Goal: Task Accomplishment & Management: Use online tool/utility

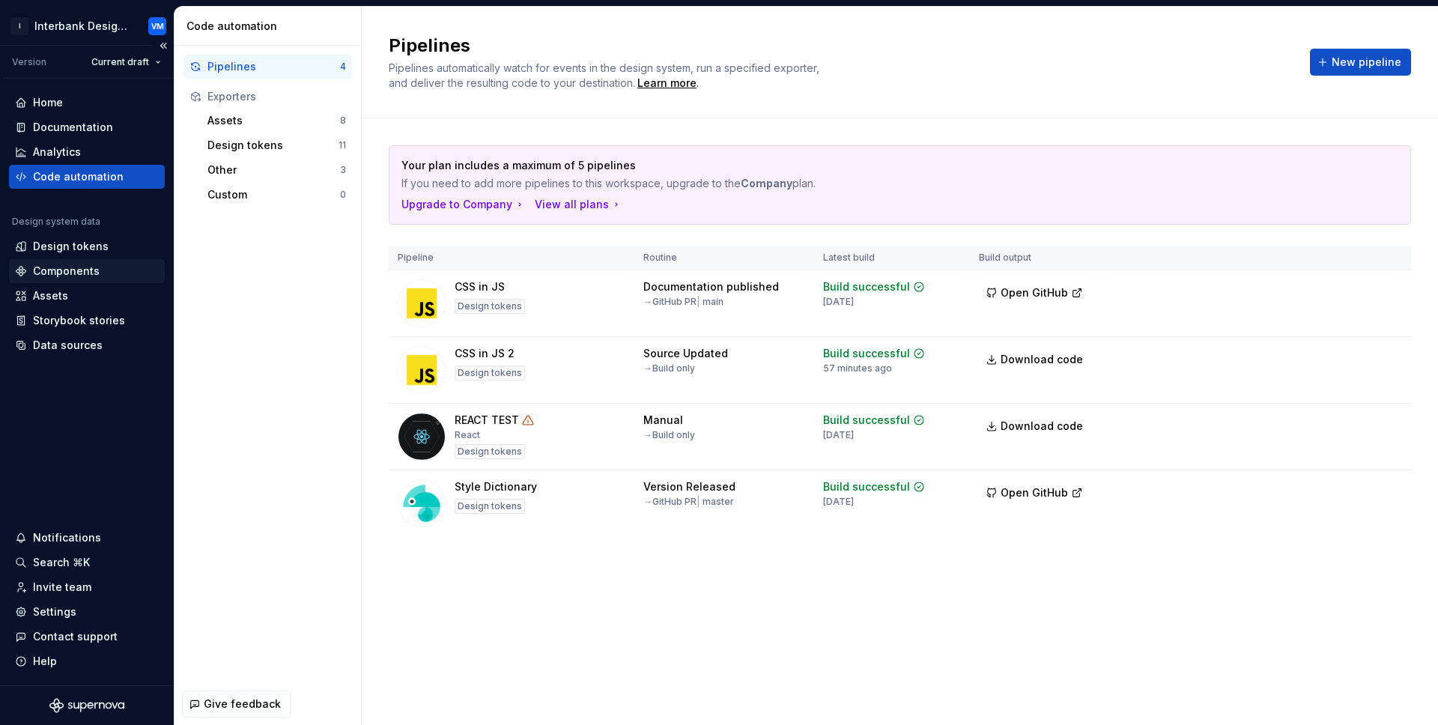
click at [76, 267] on div "Components" at bounding box center [66, 271] width 67 height 15
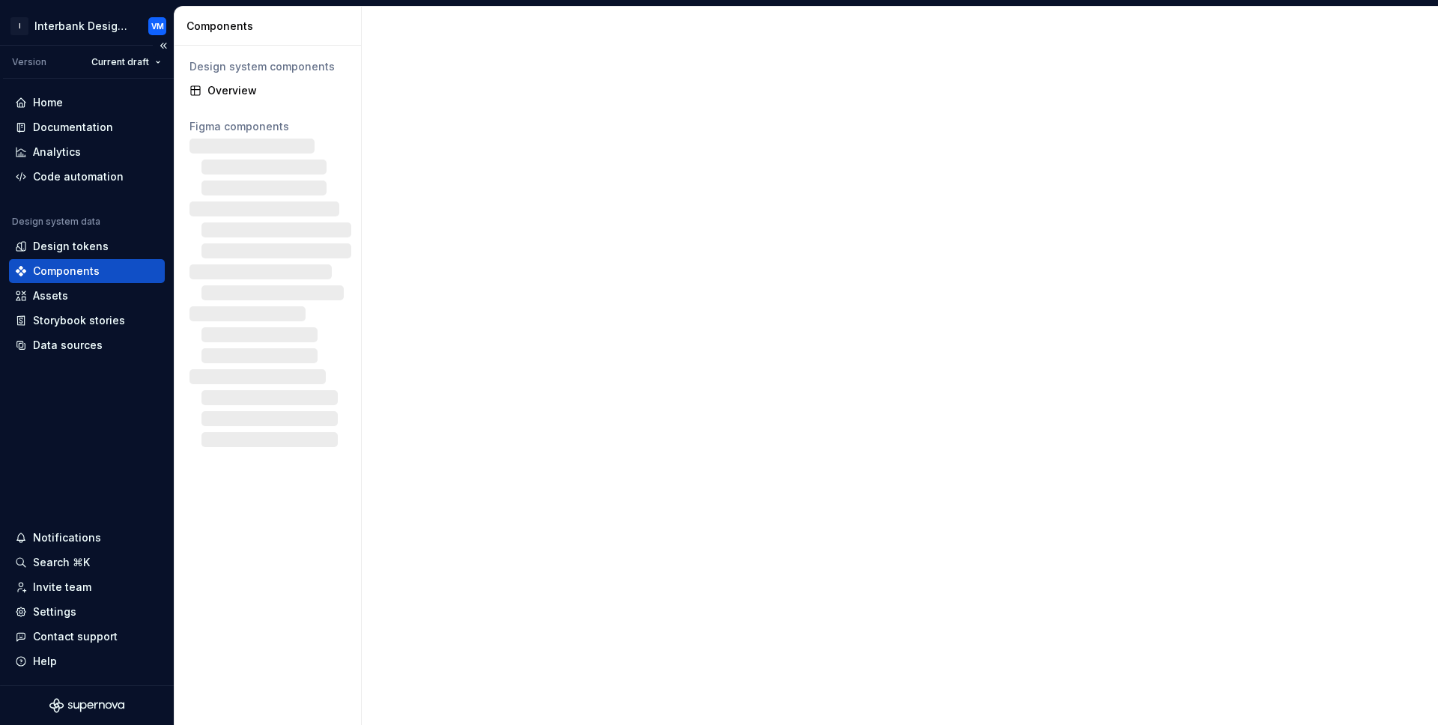
click at [90, 270] on div "Components" at bounding box center [66, 271] width 67 height 15
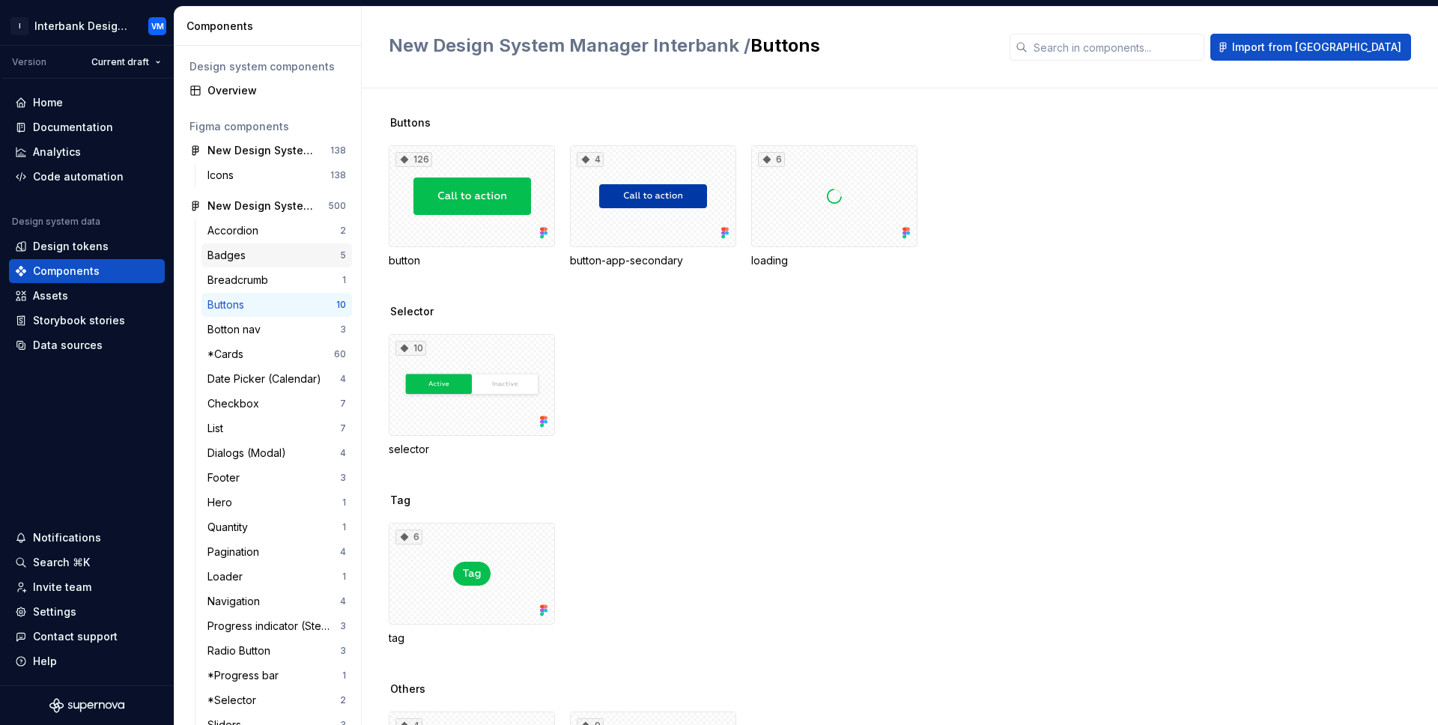
click at [271, 243] on div "Badges 5" at bounding box center [276, 255] width 151 height 24
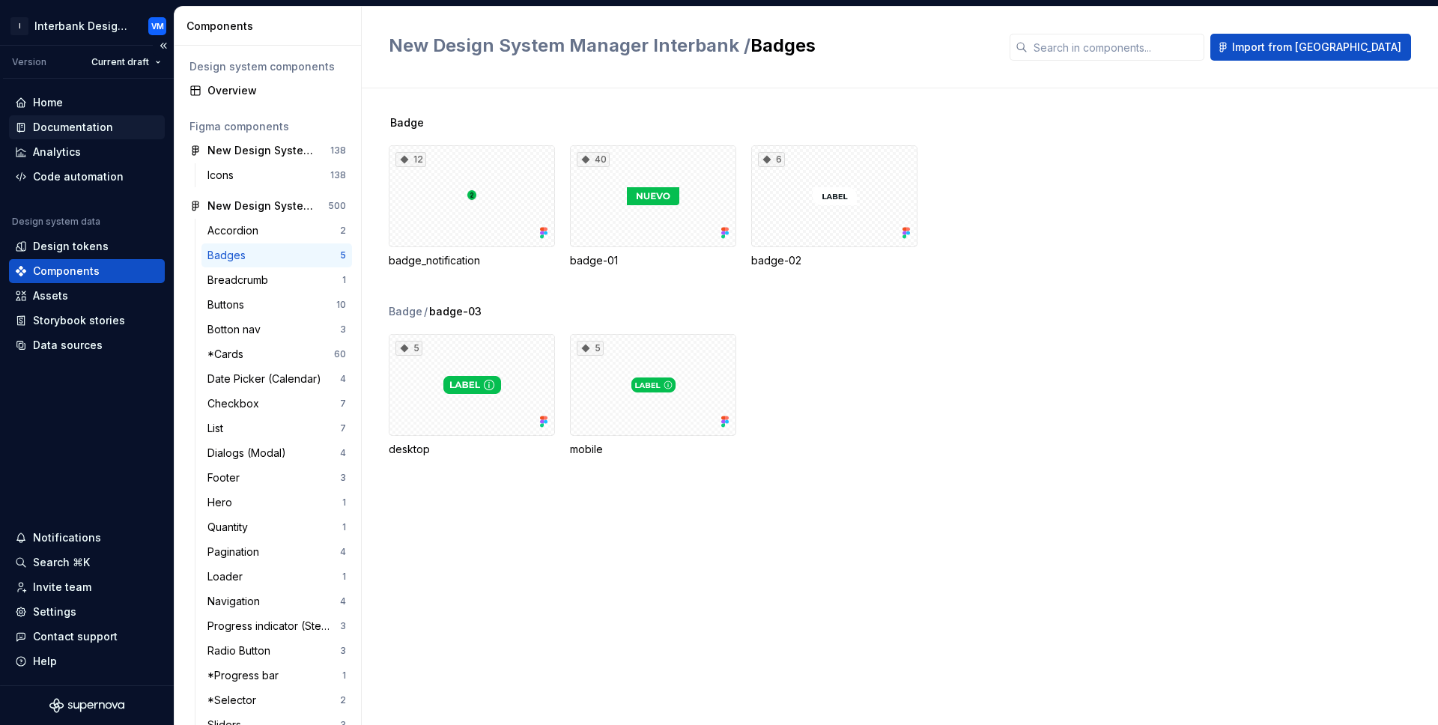
click at [71, 125] on div "Documentation" at bounding box center [73, 127] width 80 height 15
click at [52, 100] on div "Home" at bounding box center [48, 102] width 30 height 15
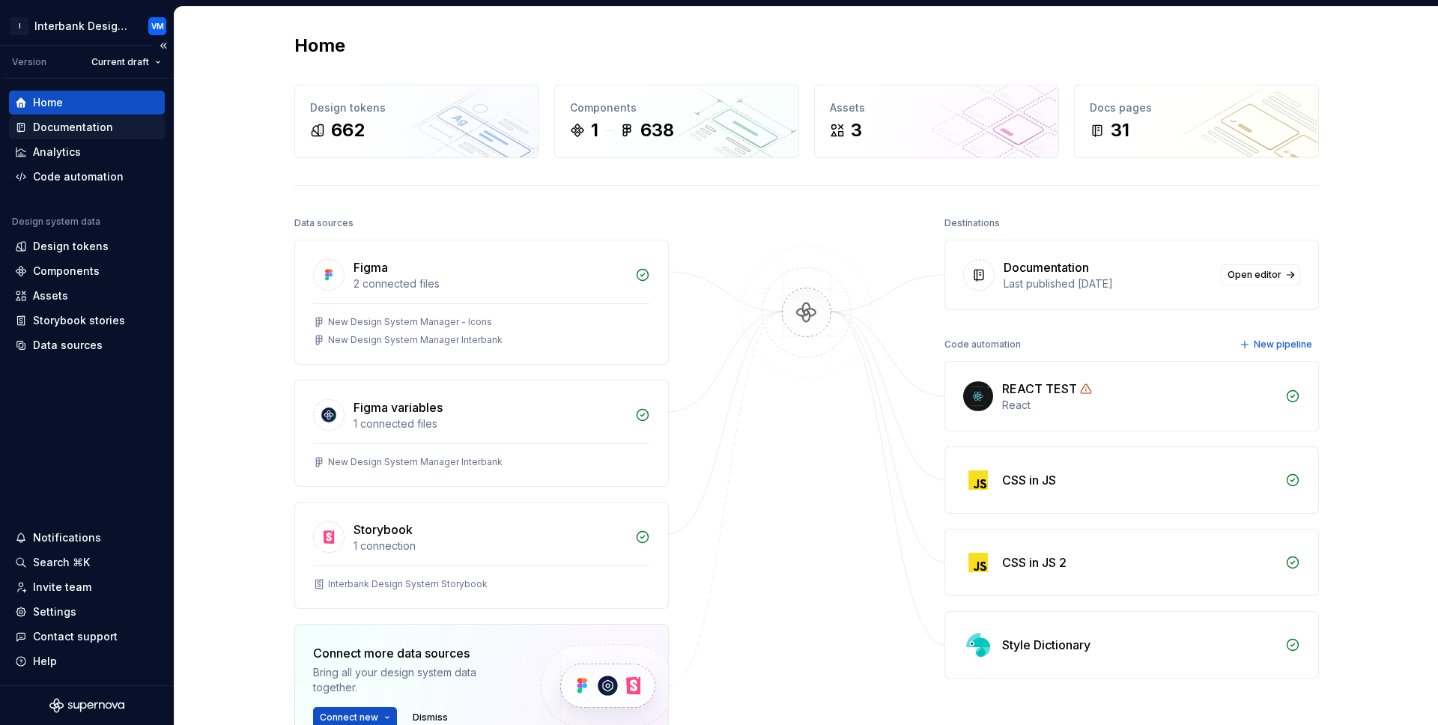
click at [107, 128] on div "Documentation" at bounding box center [73, 127] width 80 height 15
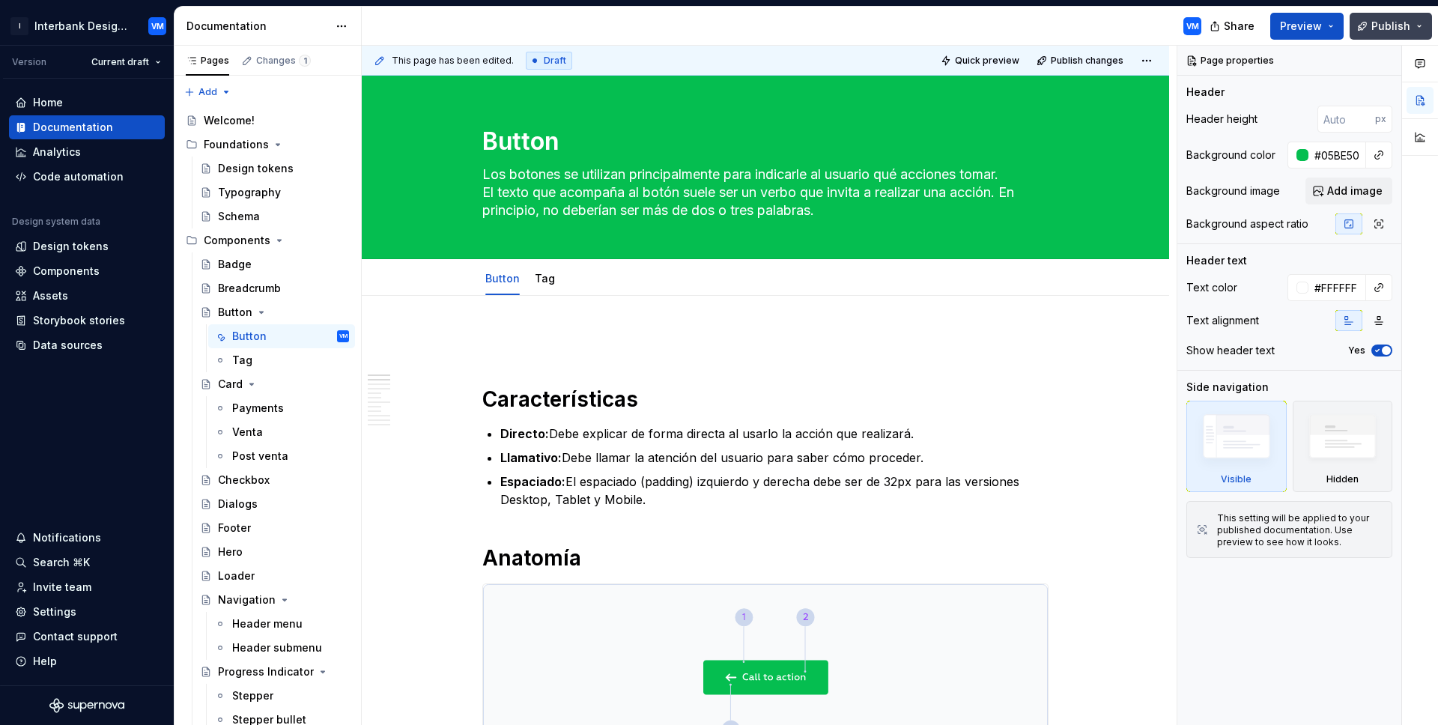
click at [1413, 21] on button "Publish" at bounding box center [1391, 26] width 82 height 27
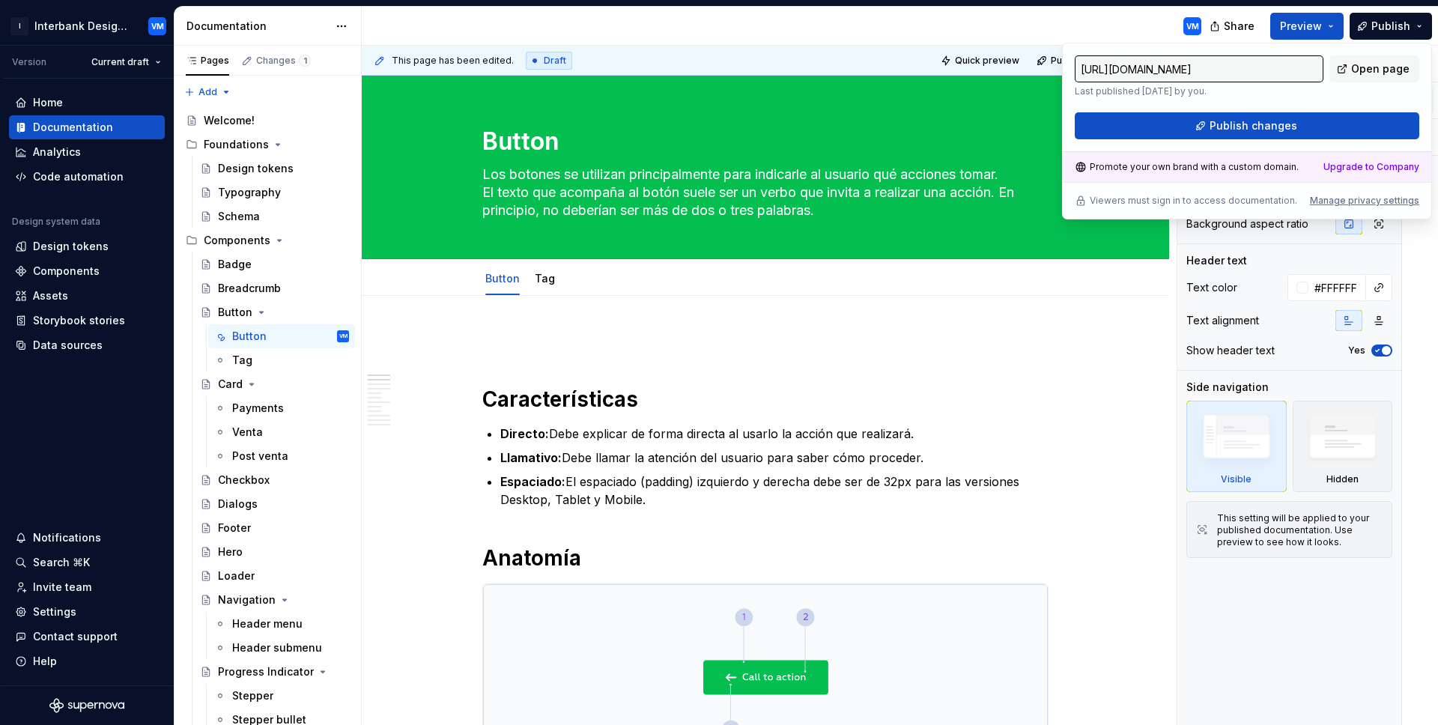
click at [658, 25] on div "VM" at bounding box center [788, 26] width 852 height 39
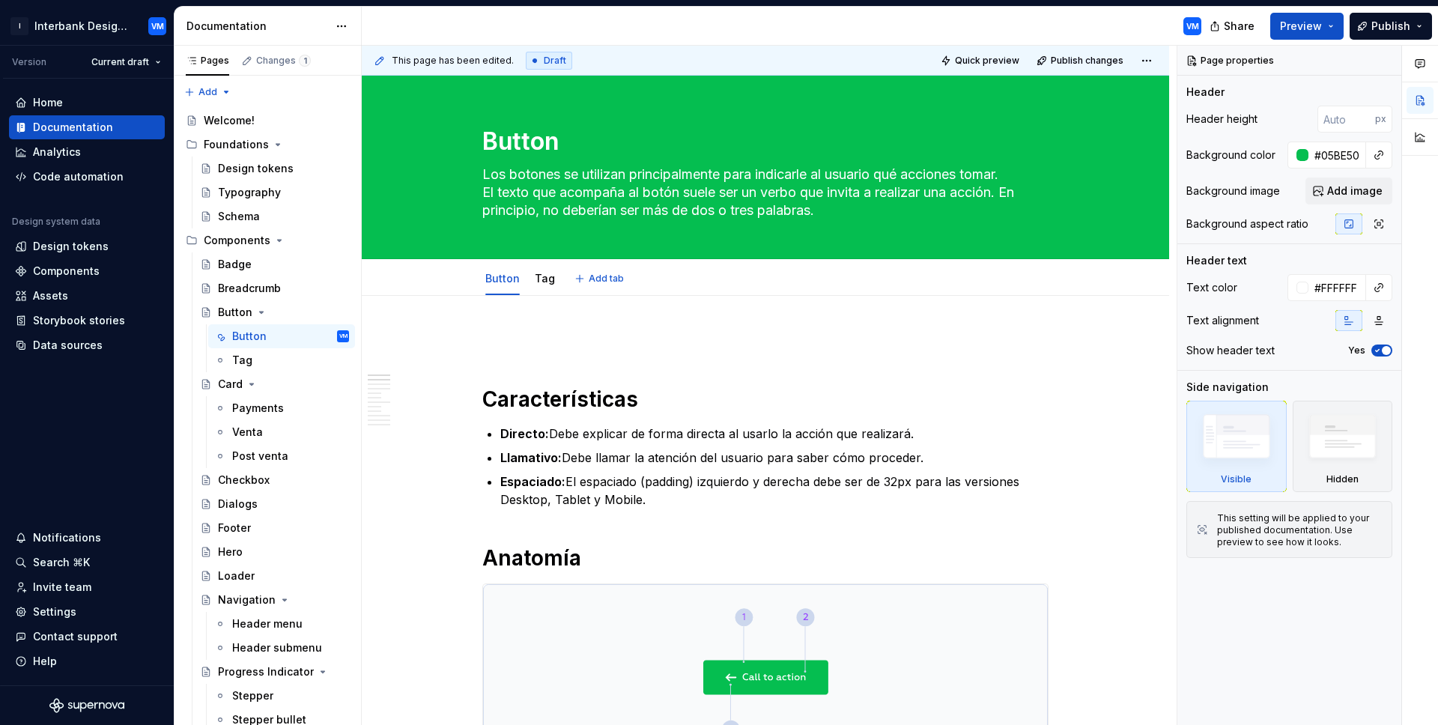
type textarea "*"
click at [60, 181] on div "Code automation" at bounding box center [78, 176] width 91 height 15
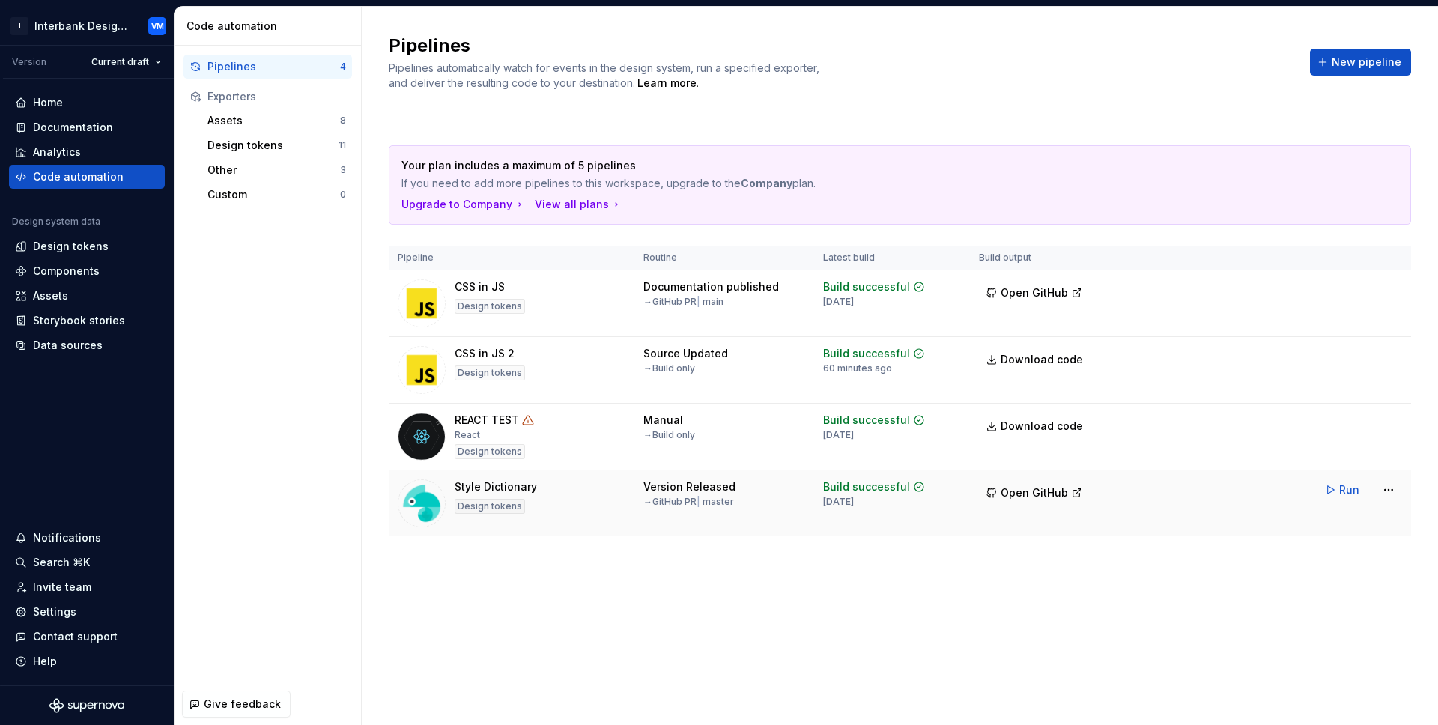
click at [539, 503] on div "Style Dictionary Design tokens" at bounding box center [512, 503] width 228 height 48
click at [1116, 512] on tr "Style Dictionary Design tokens Version Released → GitHub PR | master Build succ…" at bounding box center [900, 503] width 1022 height 67
click at [1067, 491] on button "Open GitHub" at bounding box center [1034, 492] width 111 height 27
click at [1353, 59] on span "New pipeline" at bounding box center [1367, 62] width 70 height 15
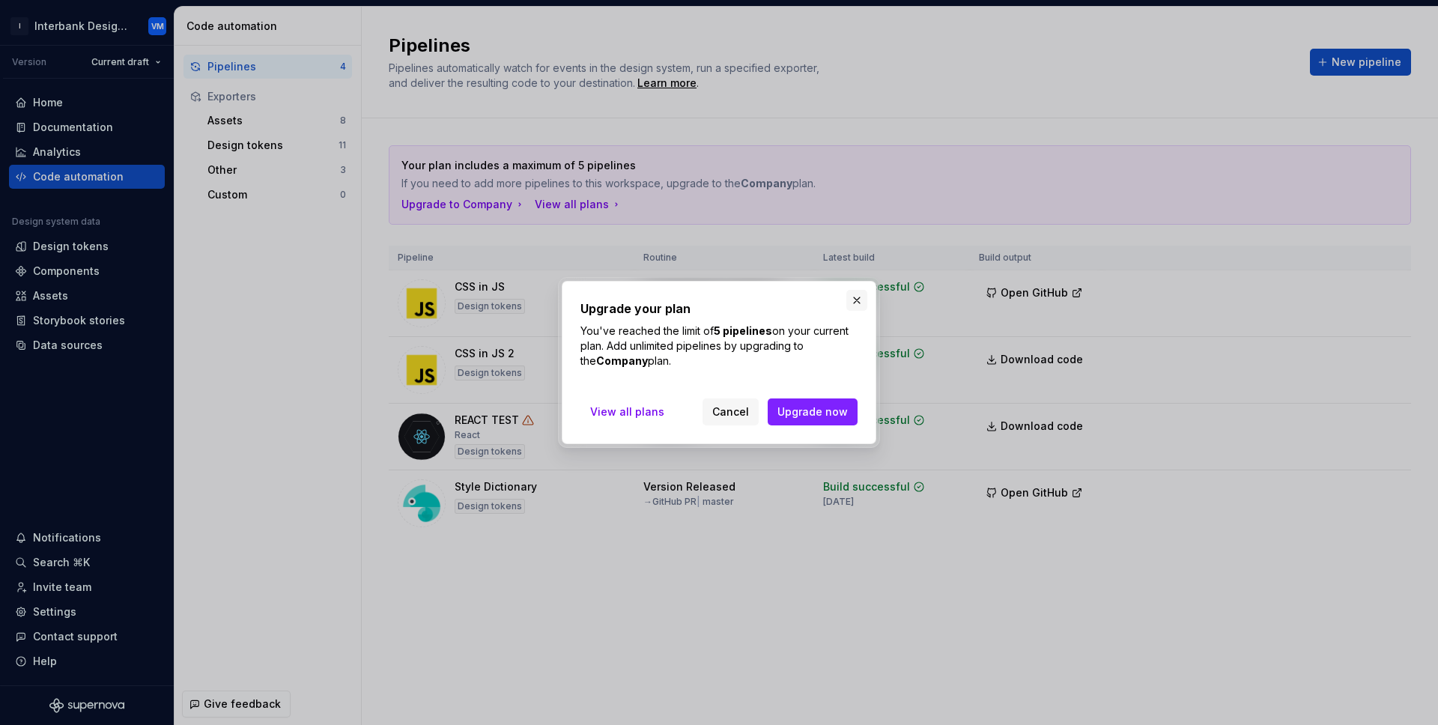
click at [855, 297] on button "button" at bounding box center [856, 300] width 21 height 21
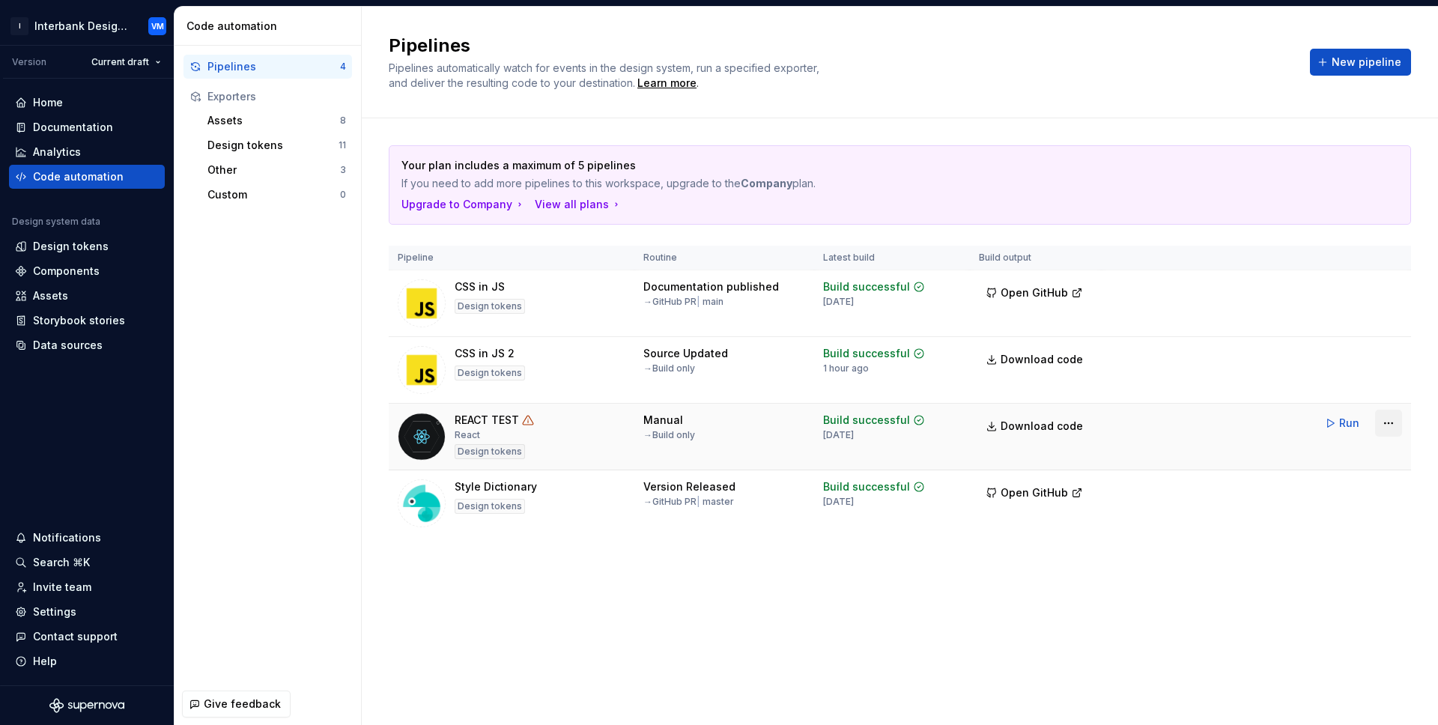
click at [1388, 423] on html "I Interbank Design System VM Version Current draft Home Documentation Analytics…" at bounding box center [719, 362] width 1438 height 725
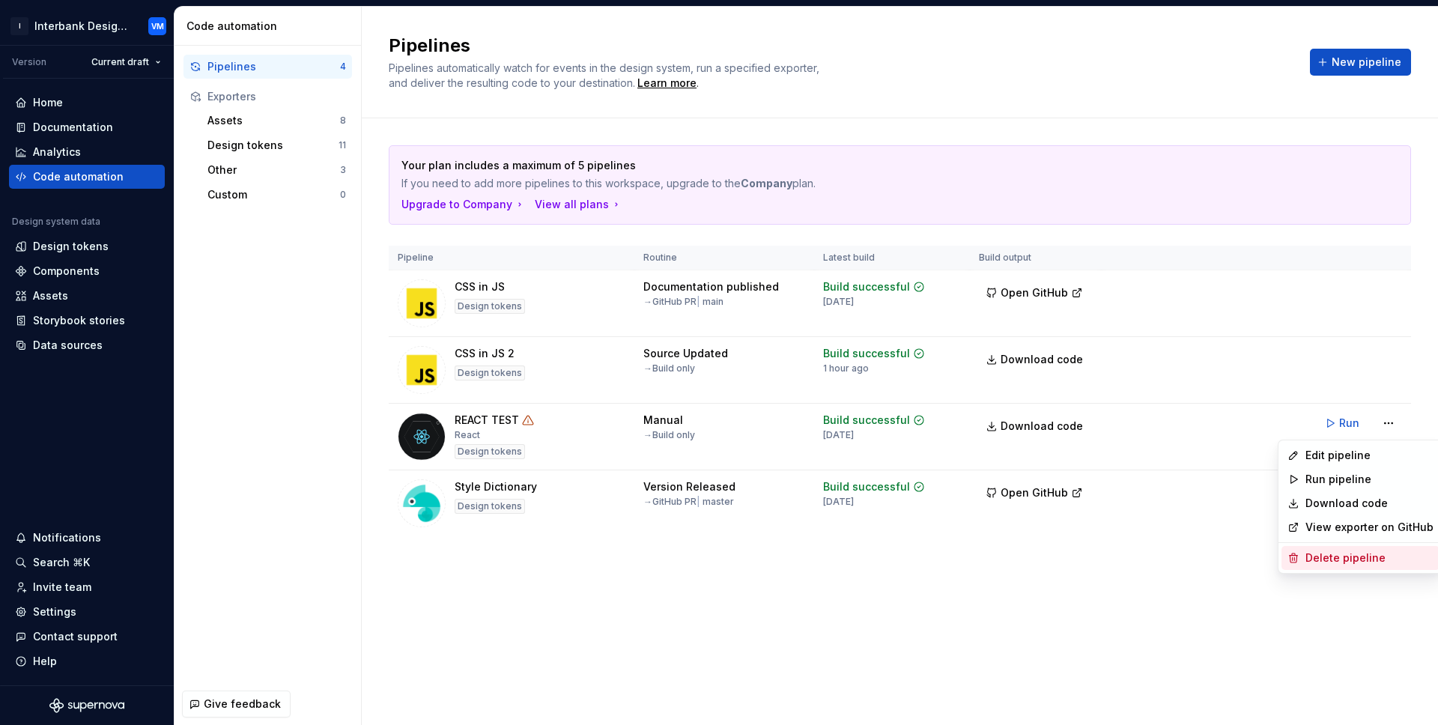
click at [1327, 555] on div "Delete pipeline" at bounding box center [1370, 558] width 128 height 15
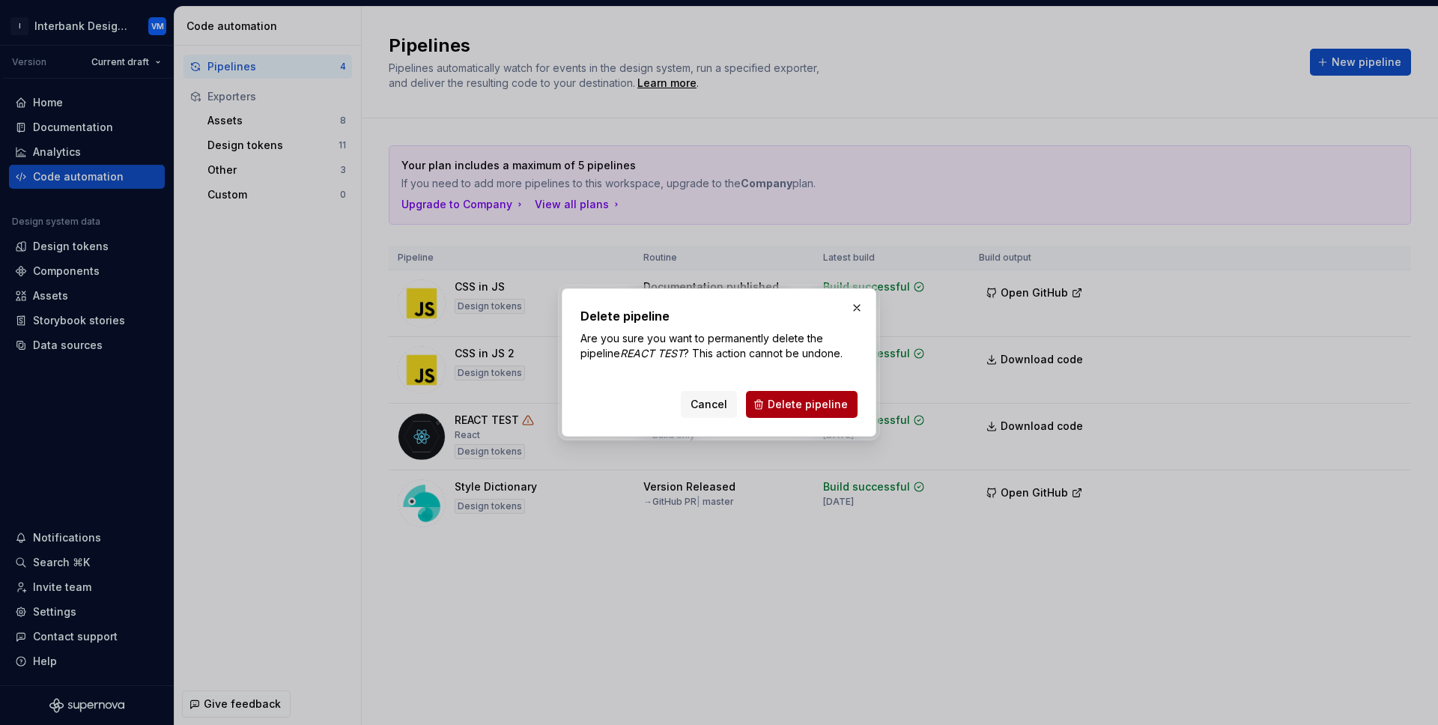
click at [837, 405] on span "Delete pipeline" at bounding box center [808, 404] width 80 height 15
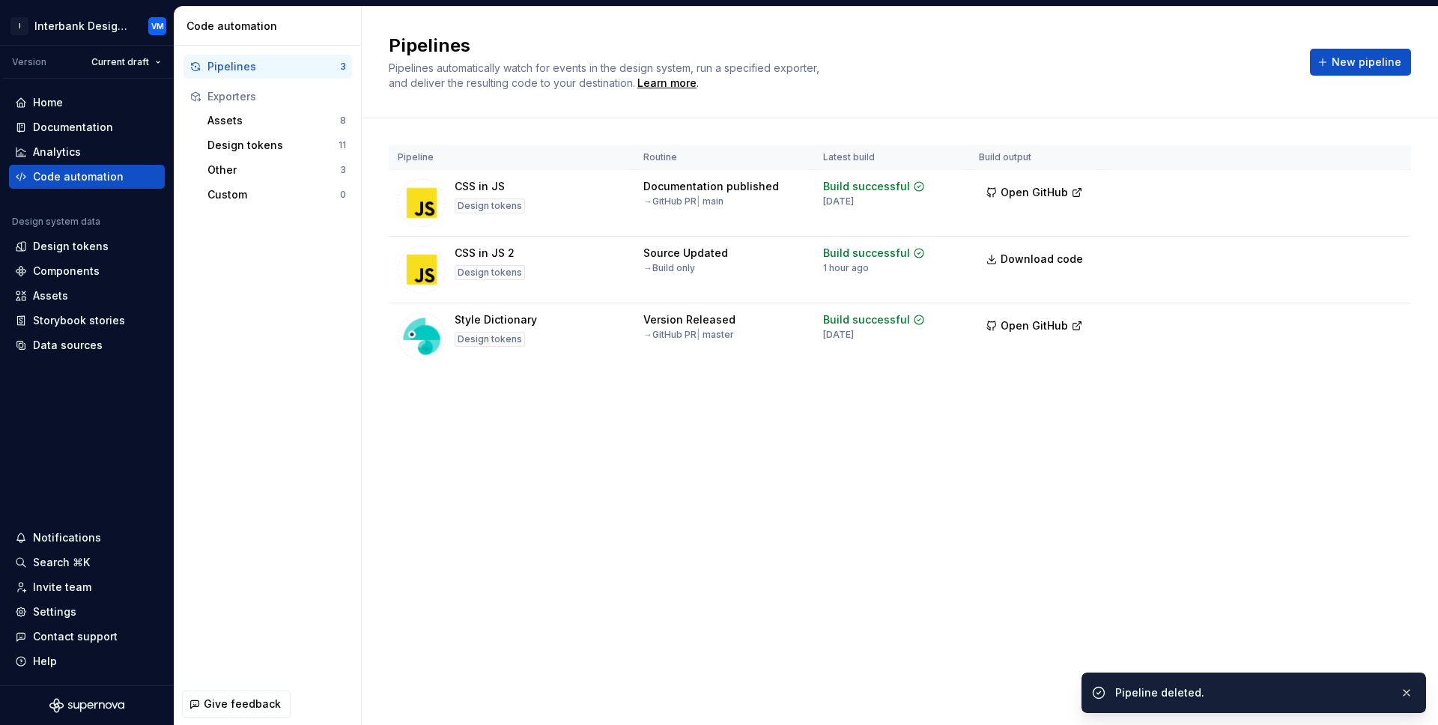
click at [1344, 45] on div "Pipelines Pipelines automatically watch for events in the design system, run a …" at bounding box center [900, 62] width 1022 height 57
click at [1346, 59] on span "New pipeline" at bounding box center [1367, 62] width 70 height 15
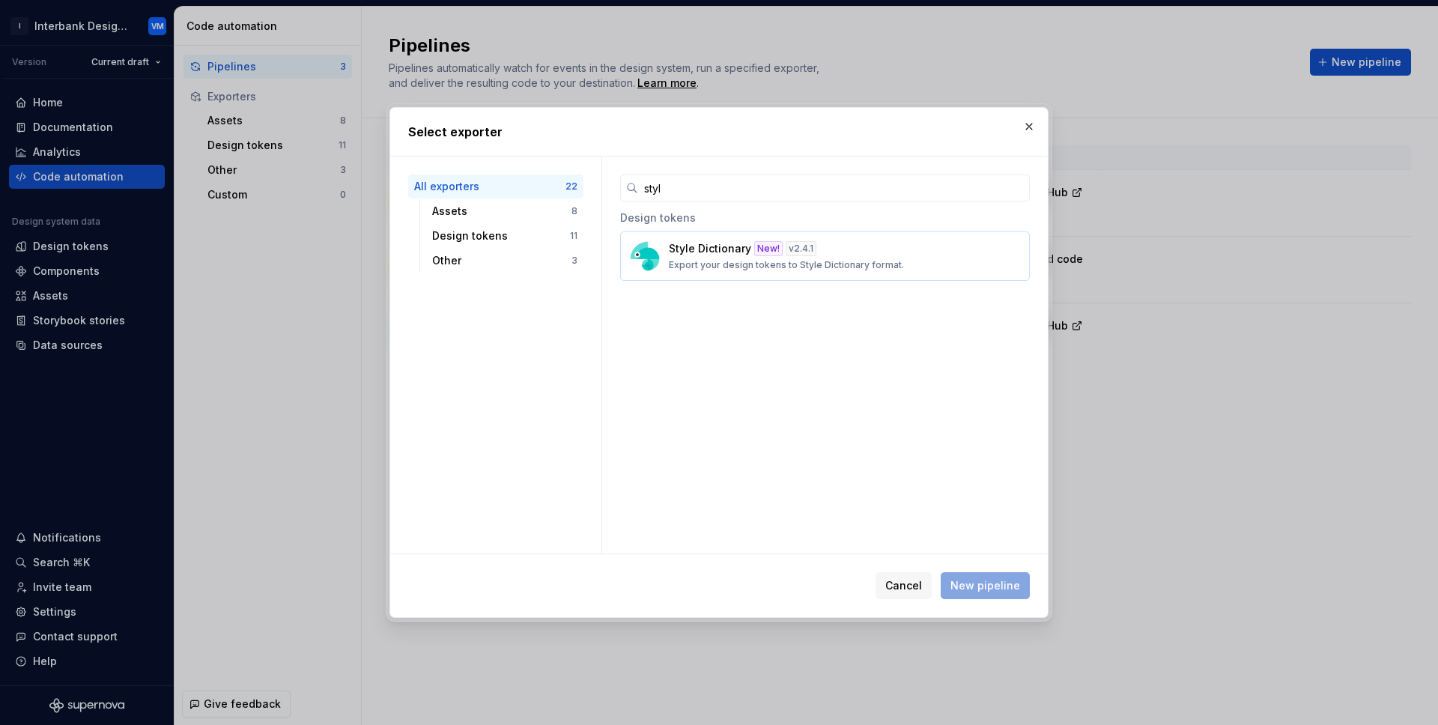
type input "styl"
click at [795, 248] on div "v 2.4.1" at bounding box center [801, 248] width 31 height 15
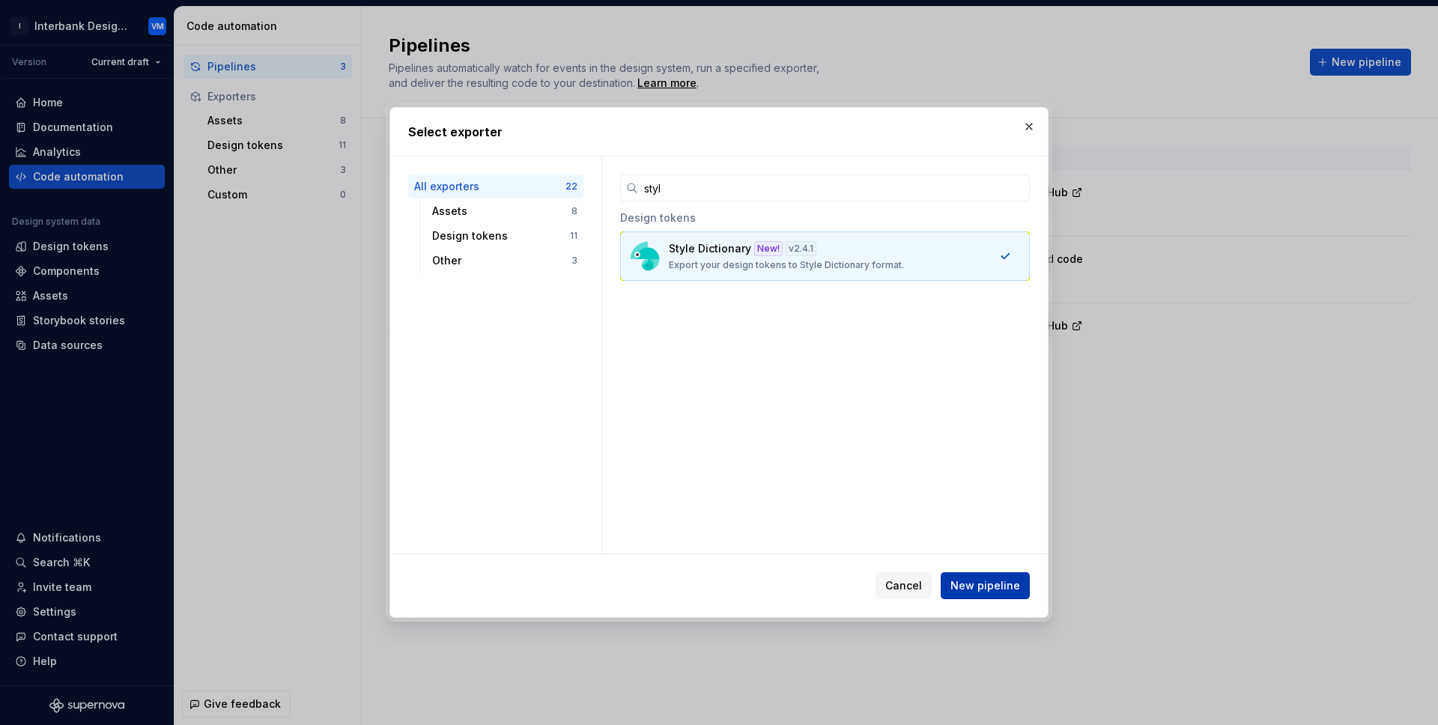
click at [962, 587] on span "New pipeline" at bounding box center [985, 585] width 70 height 15
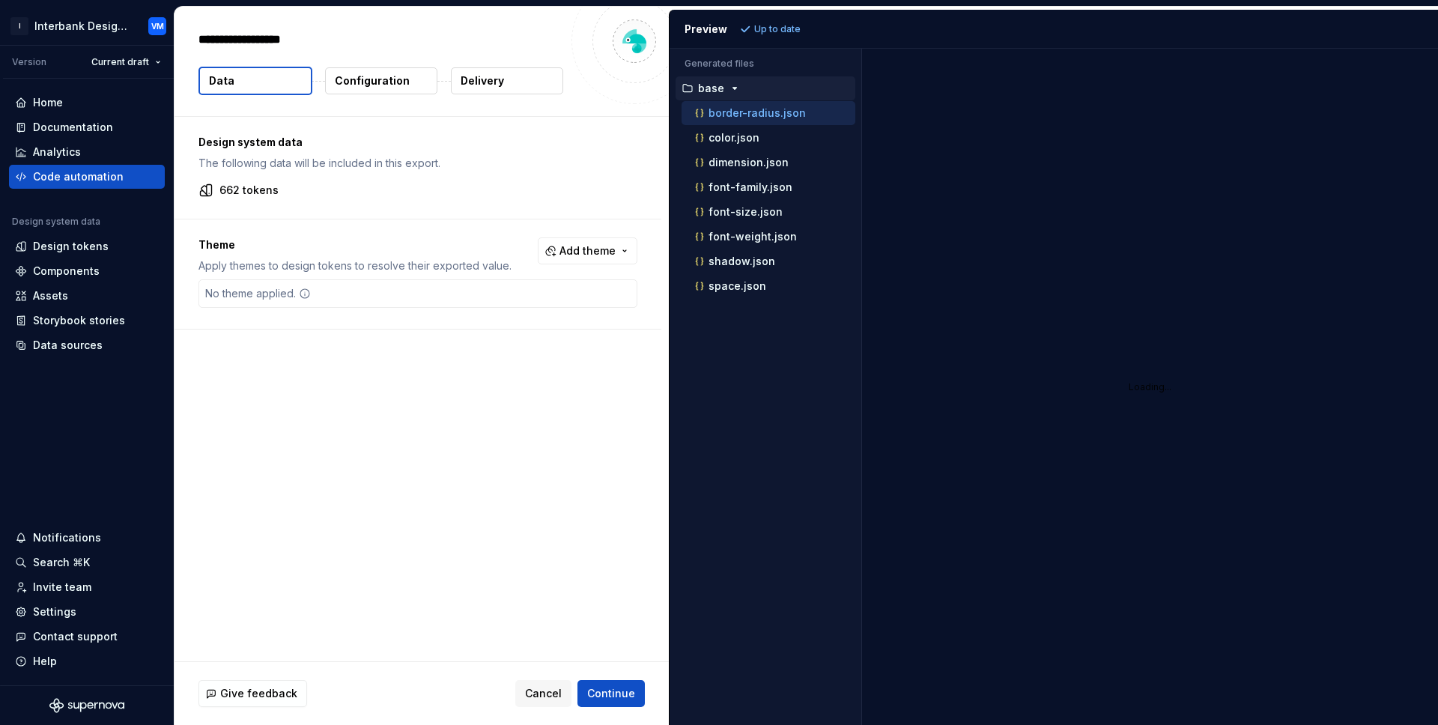
type textarea "*"
click at [304, 53] on div "**********" at bounding box center [421, 41] width 446 height 27
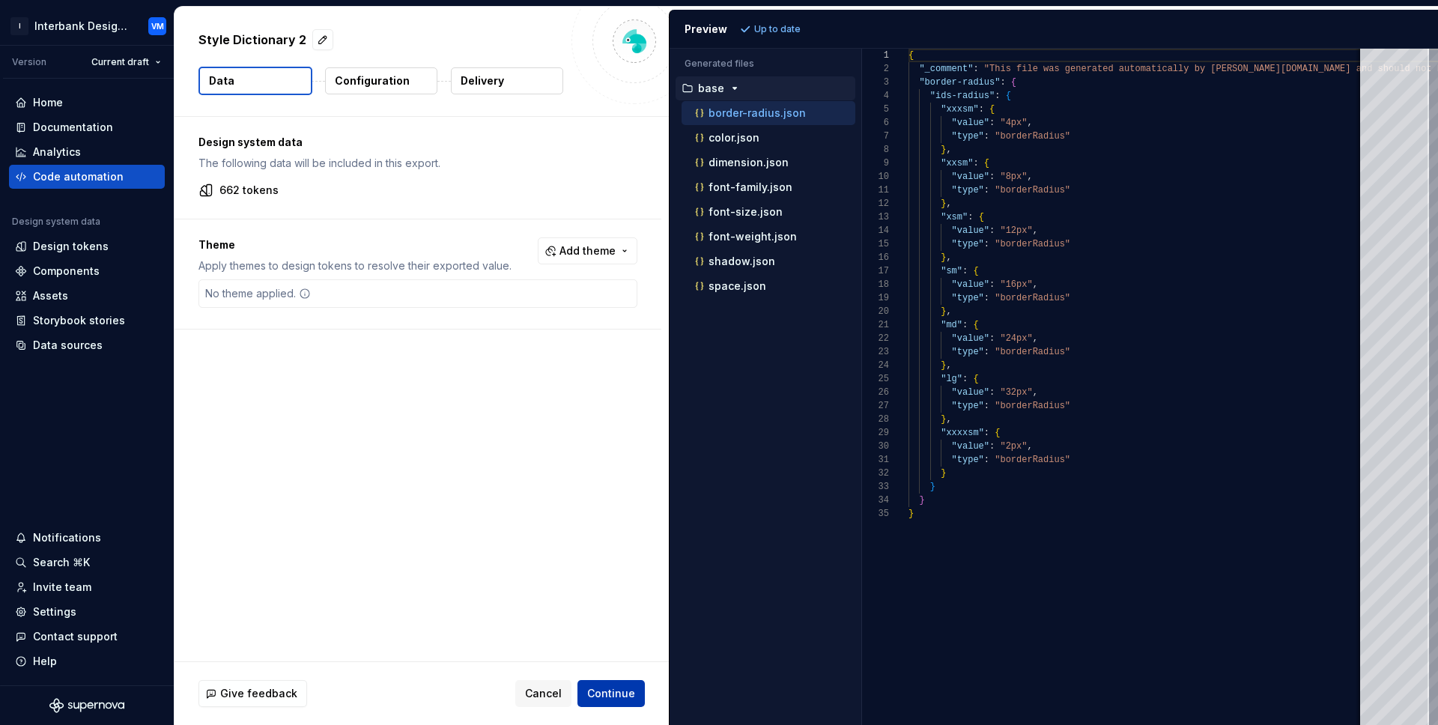
click at [610, 688] on span "Continue" at bounding box center [611, 693] width 48 height 15
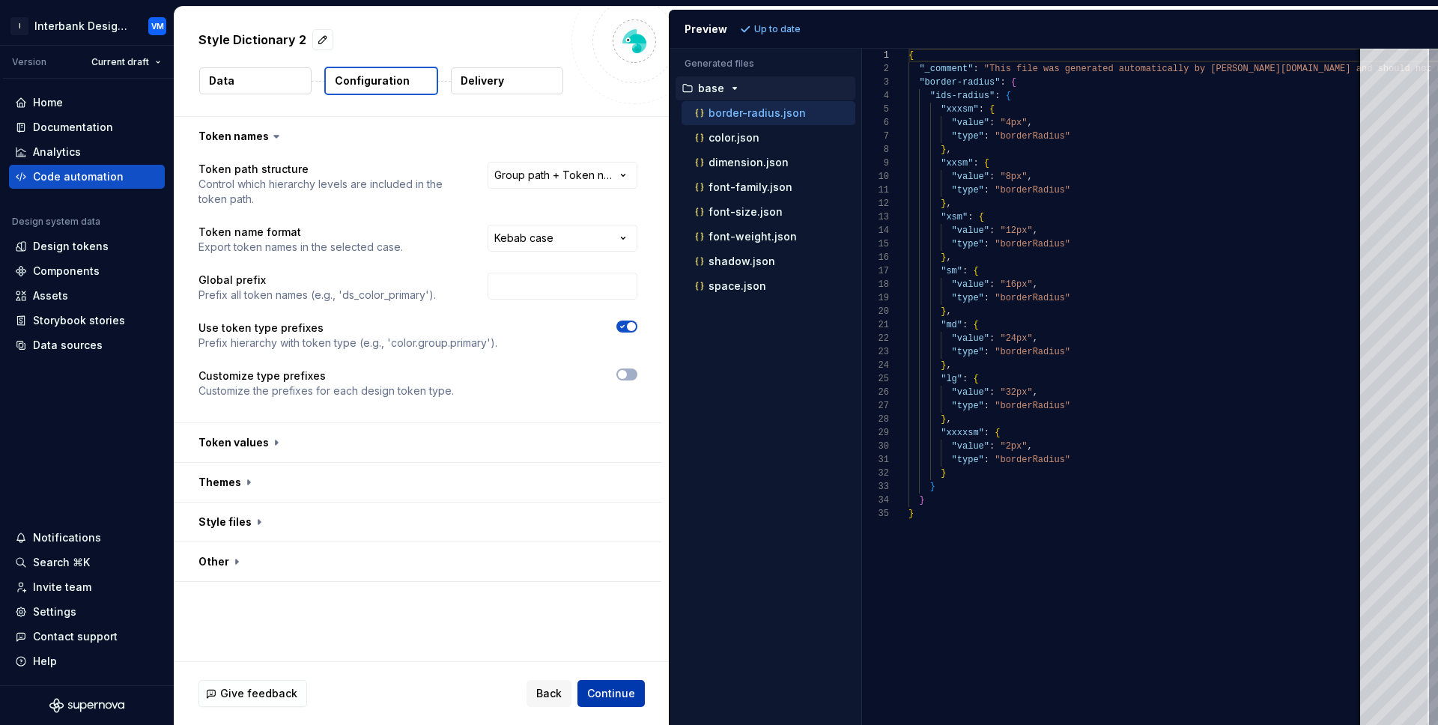
click at [621, 697] on span "Continue" at bounding box center [611, 693] width 48 height 15
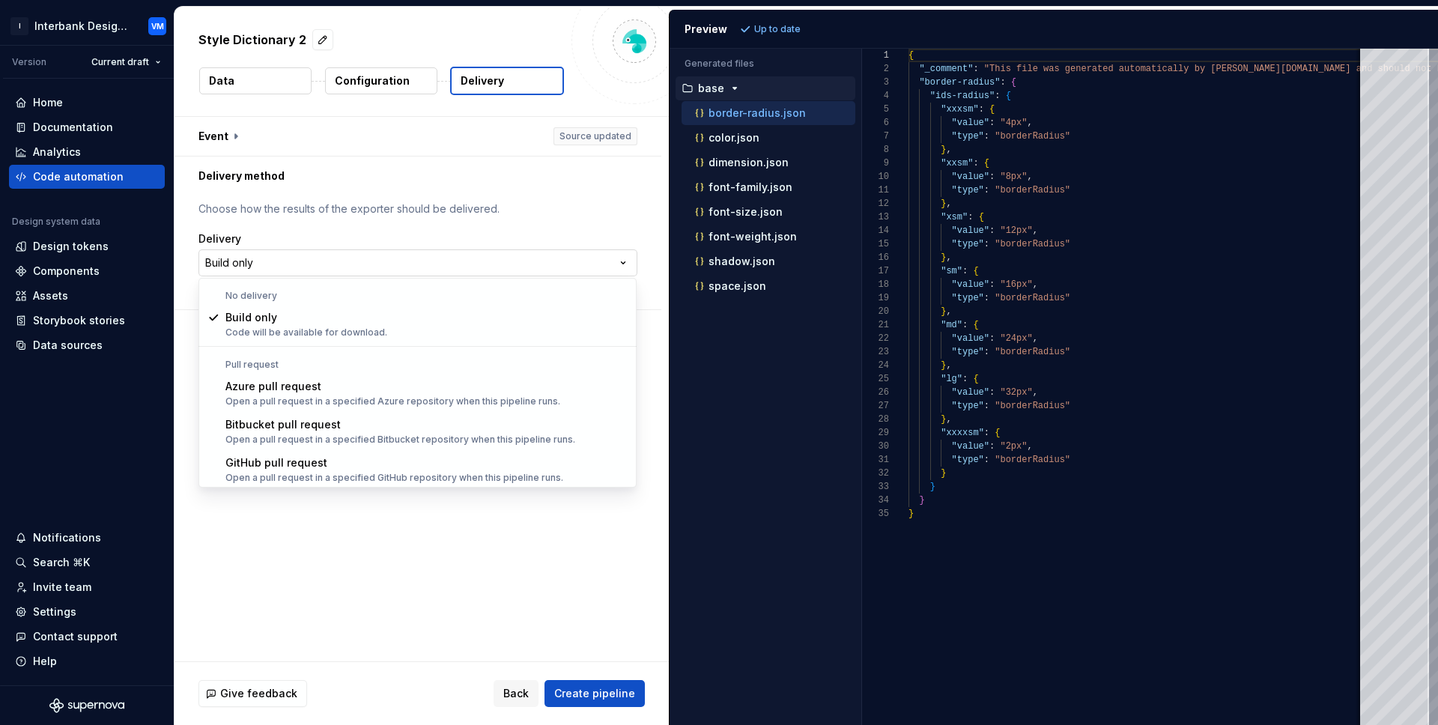
click at [407, 261] on html "**********" at bounding box center [719, 362] width 1438 height 725
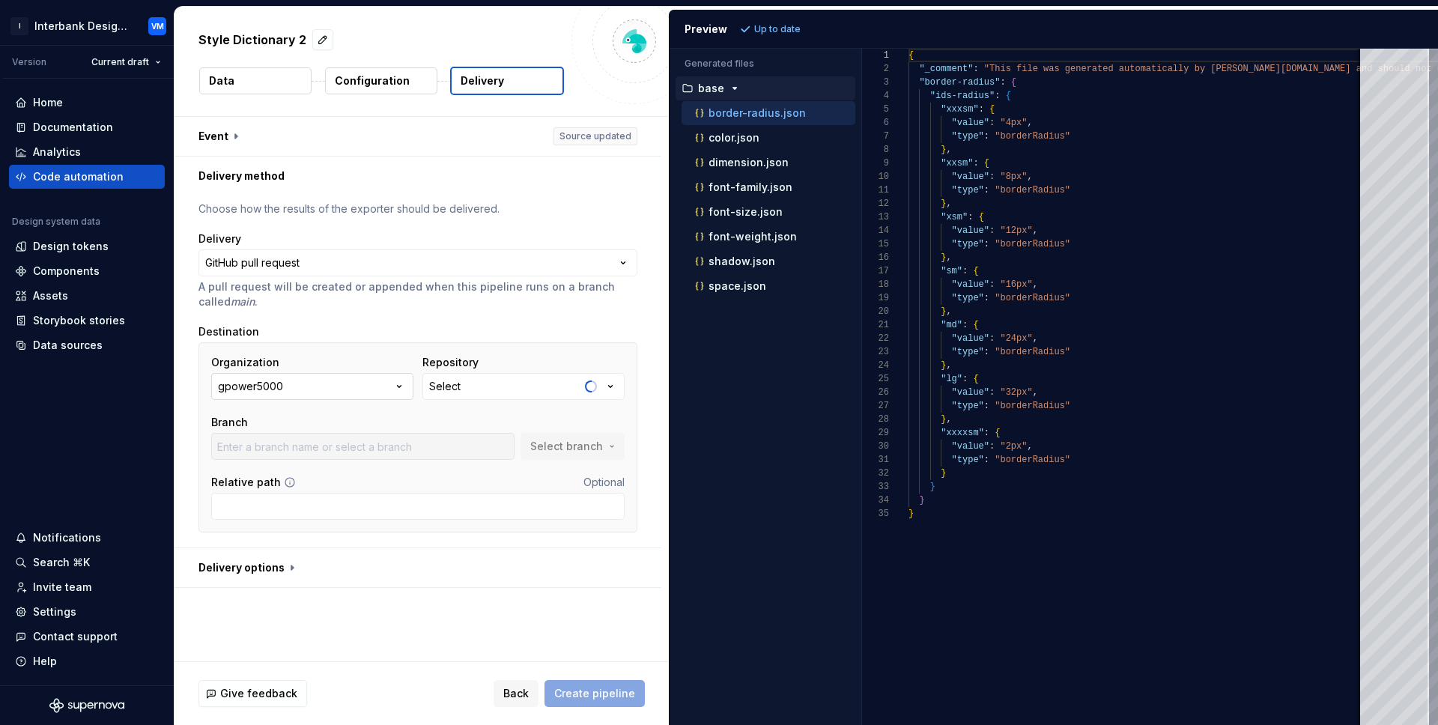
click at [400, 384] on icon "button" at bounding box center [399, 386] width 15 height 15
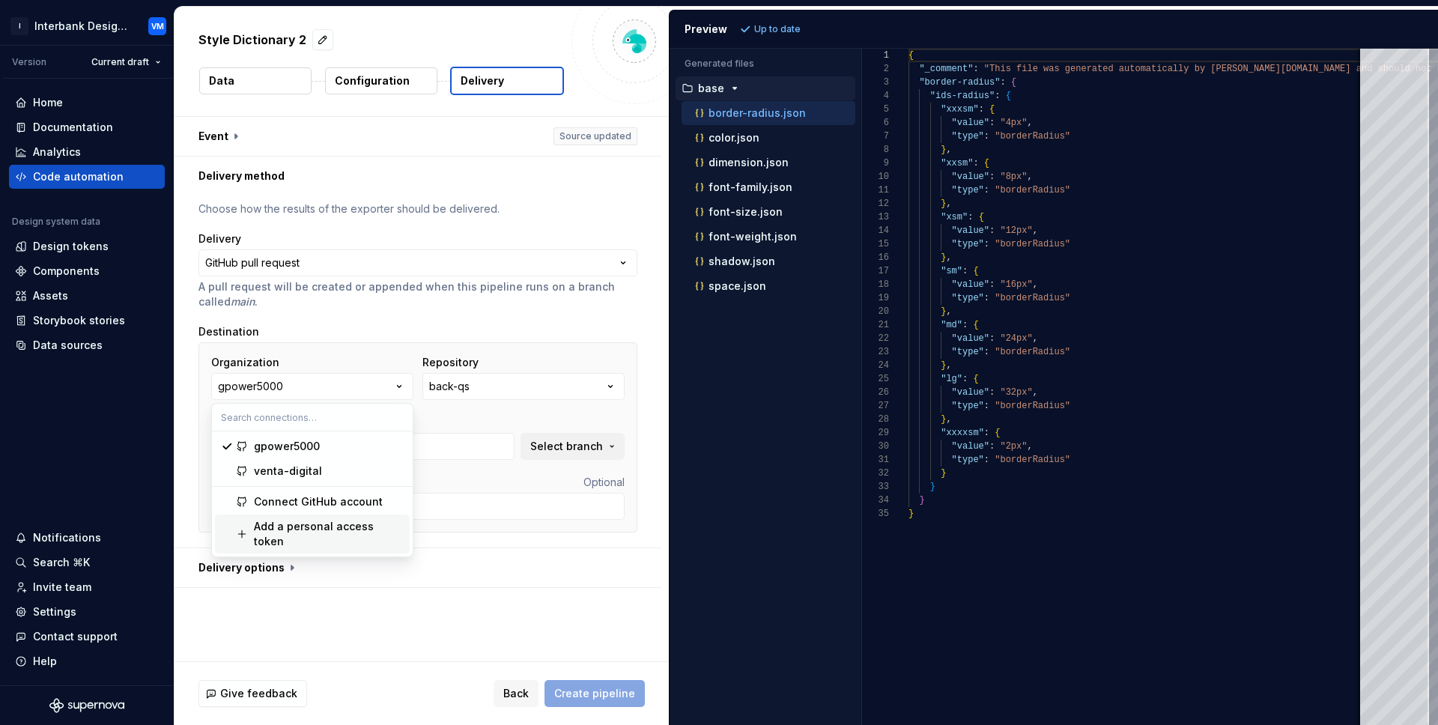
type input "main"
click at [300, 500] on div "Connect GitHub account" at bounding box center [318, 501] width 129 height 15
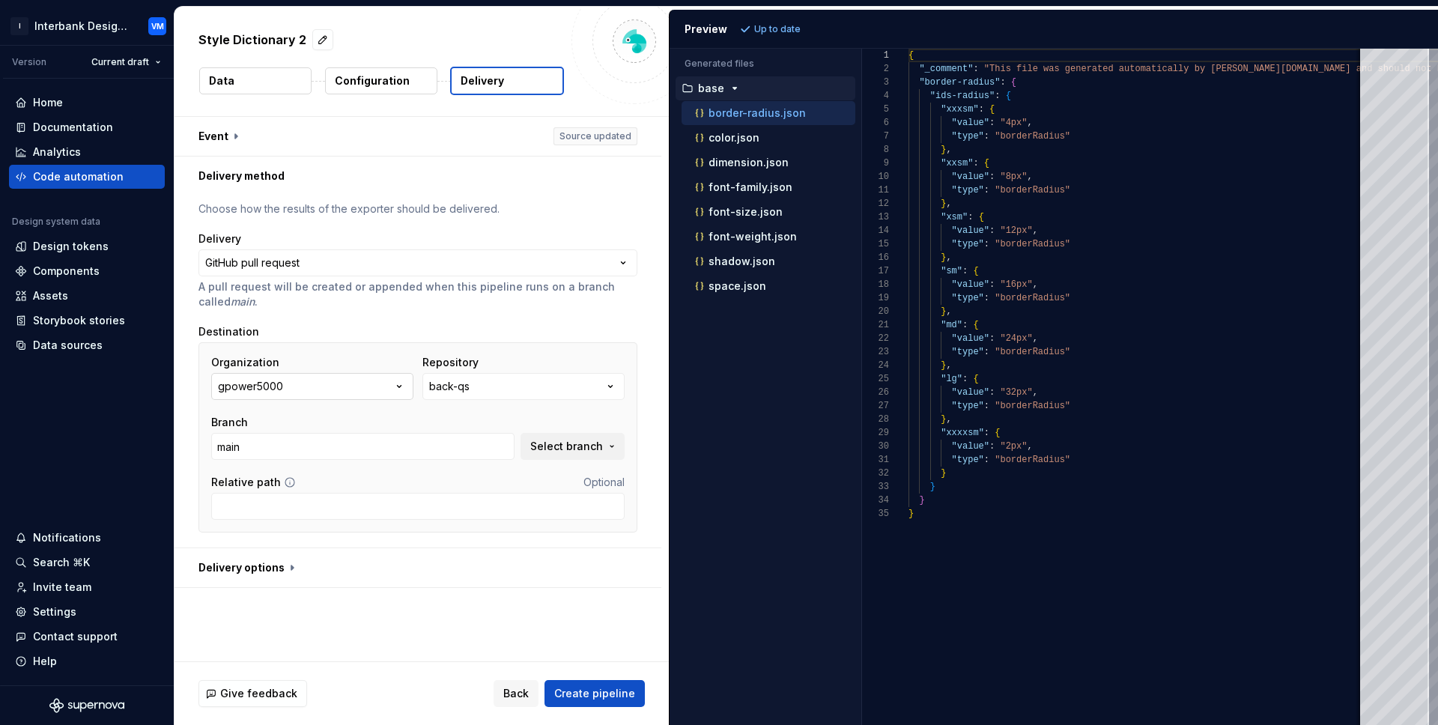
click at [392, 385] on icon "button" at bounding box center [399, 386] width 15 height 15
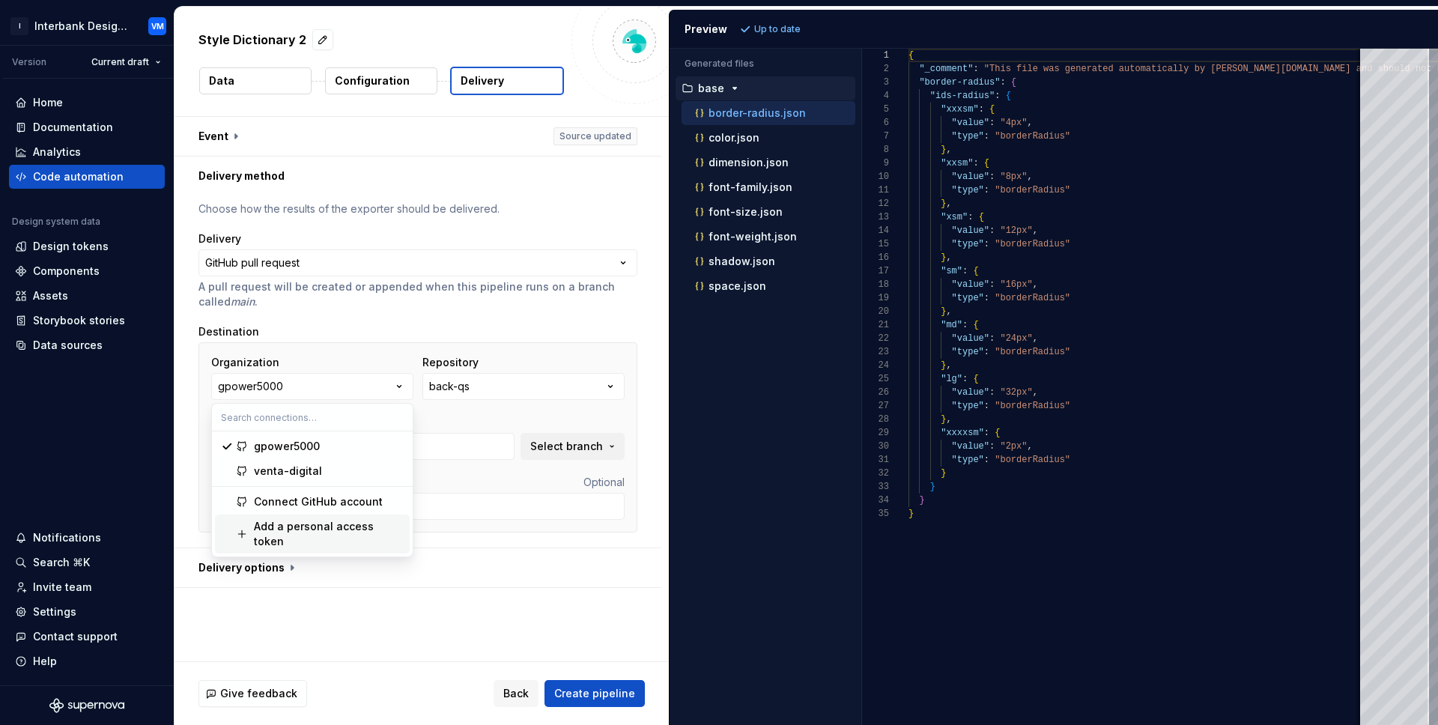
click at [321, 519] on div "Add a personal access token" at bounding box center [329, 534] width 150 height 30
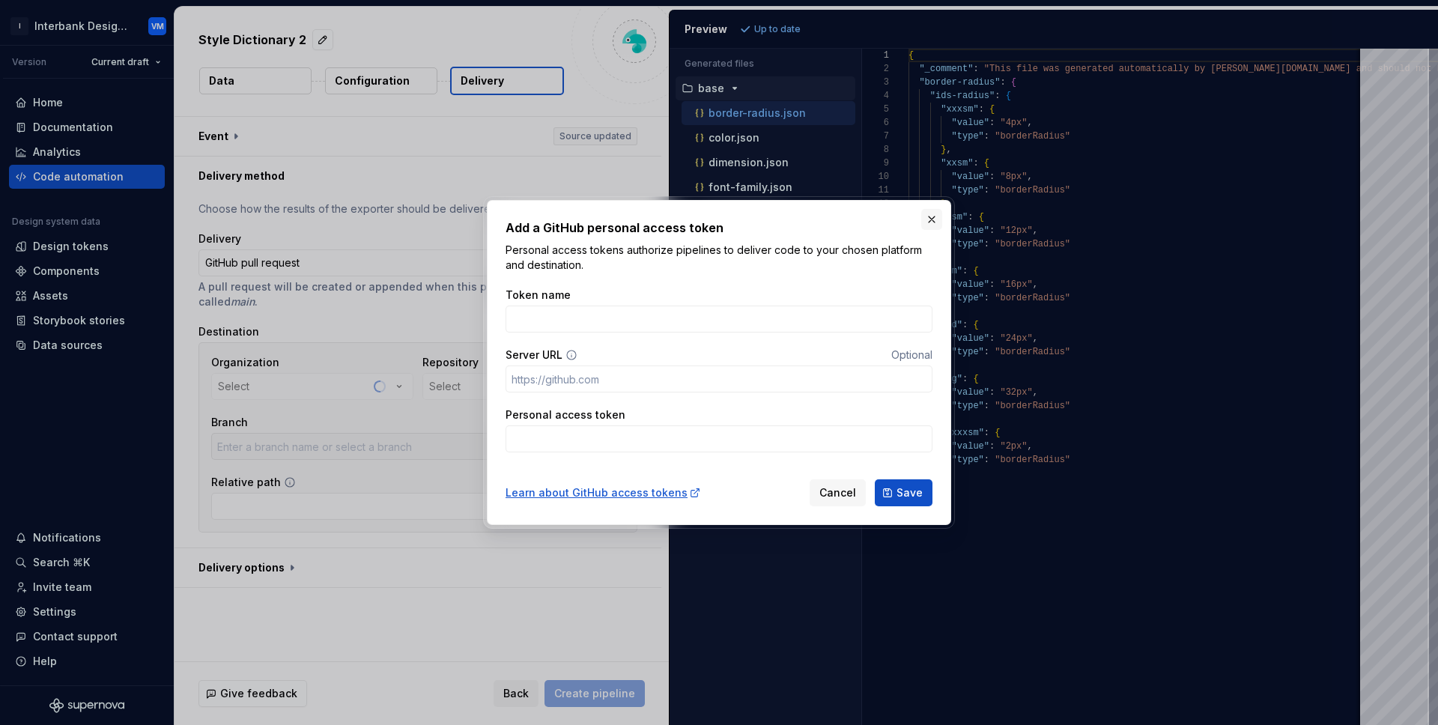
click at [934, 222] on button "button" at bounding box center [931, 219] width 21 height 21
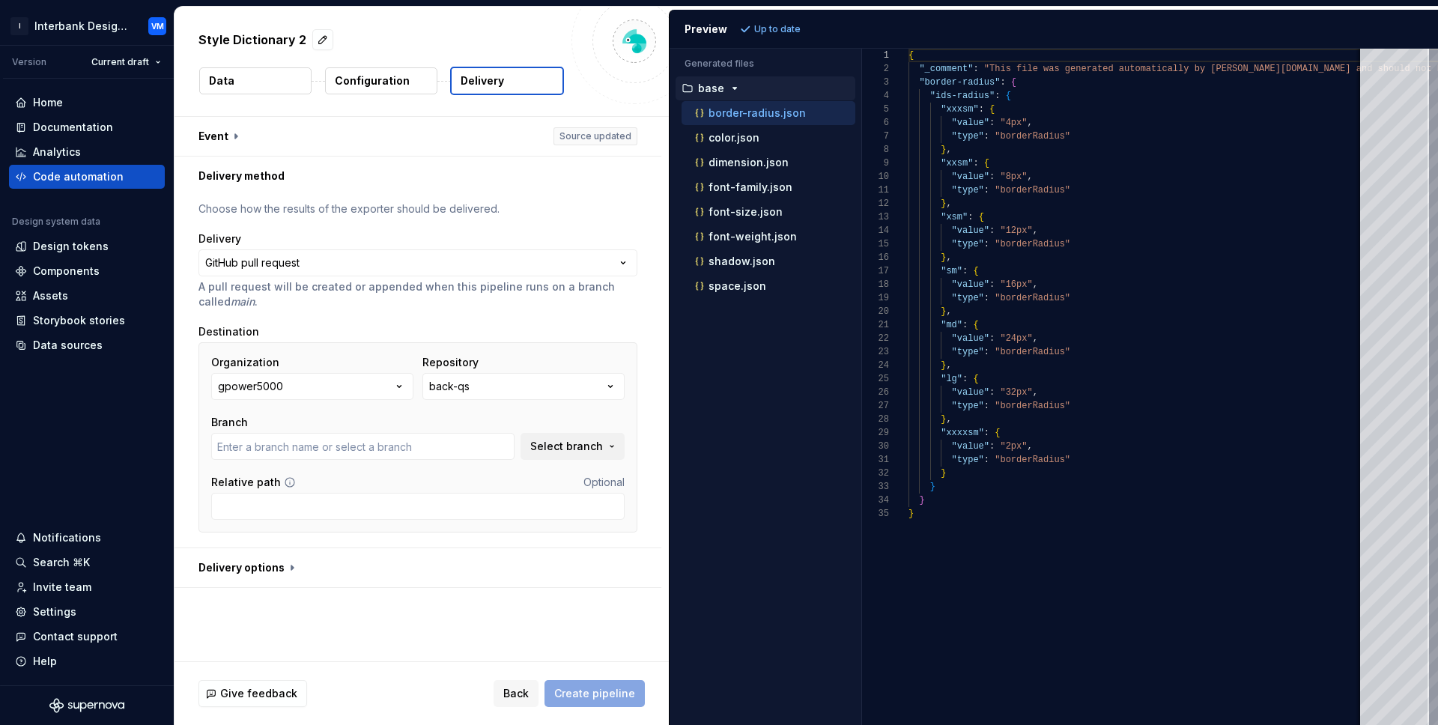
type input "main"
click at [395, 383] on icon "button" at bounding box center [399, 386] width 15 height 15
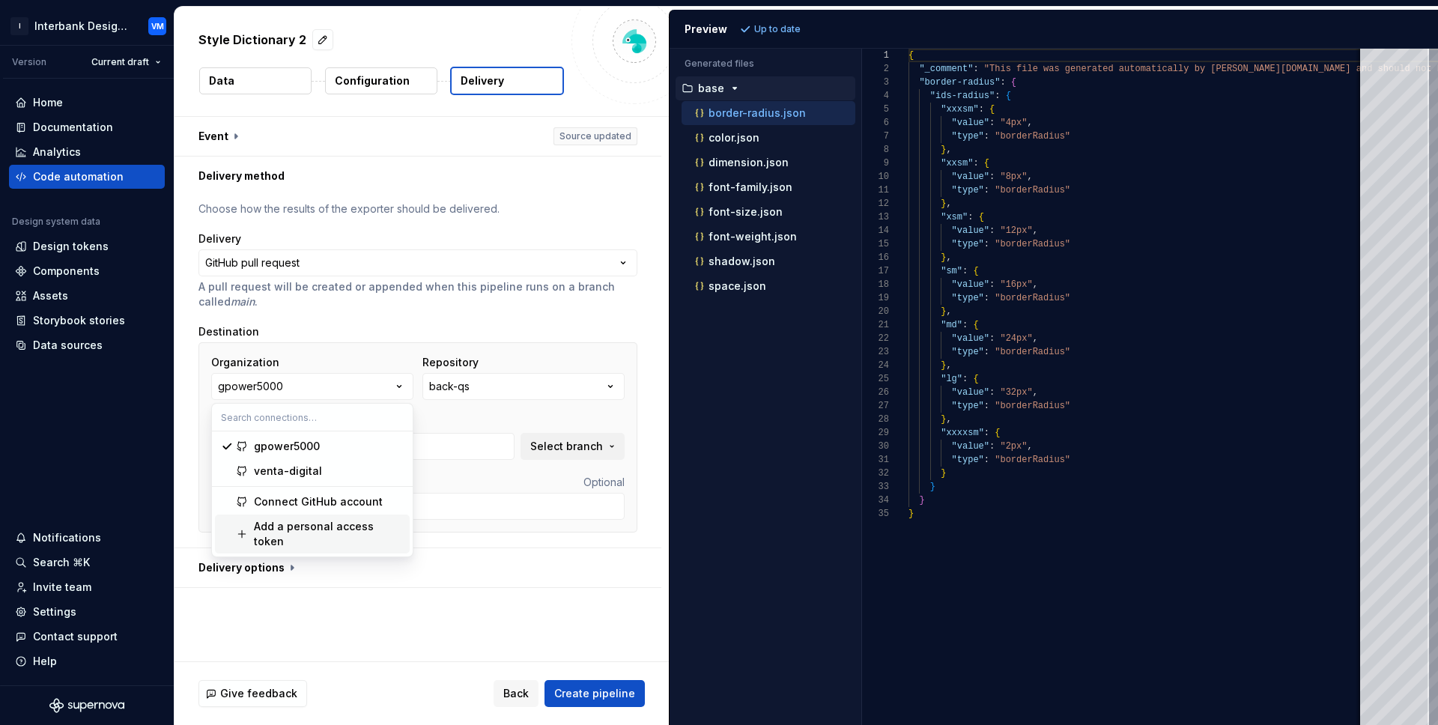
click at [339, 531] on div "Add a personal access token" at bounding box center [329, 534] width 150 height 30
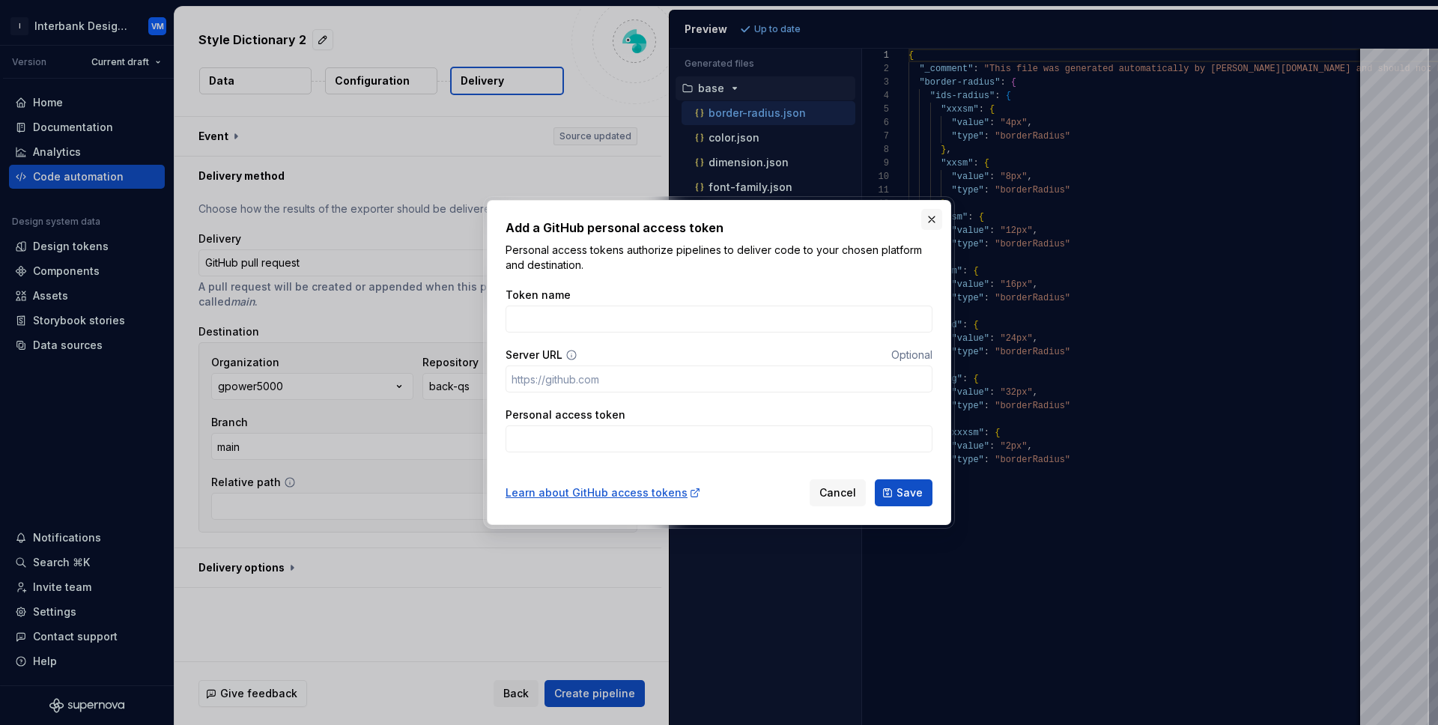
click at [934, 221] on button "button" at bounding box center [931, 219] width 21 height 21
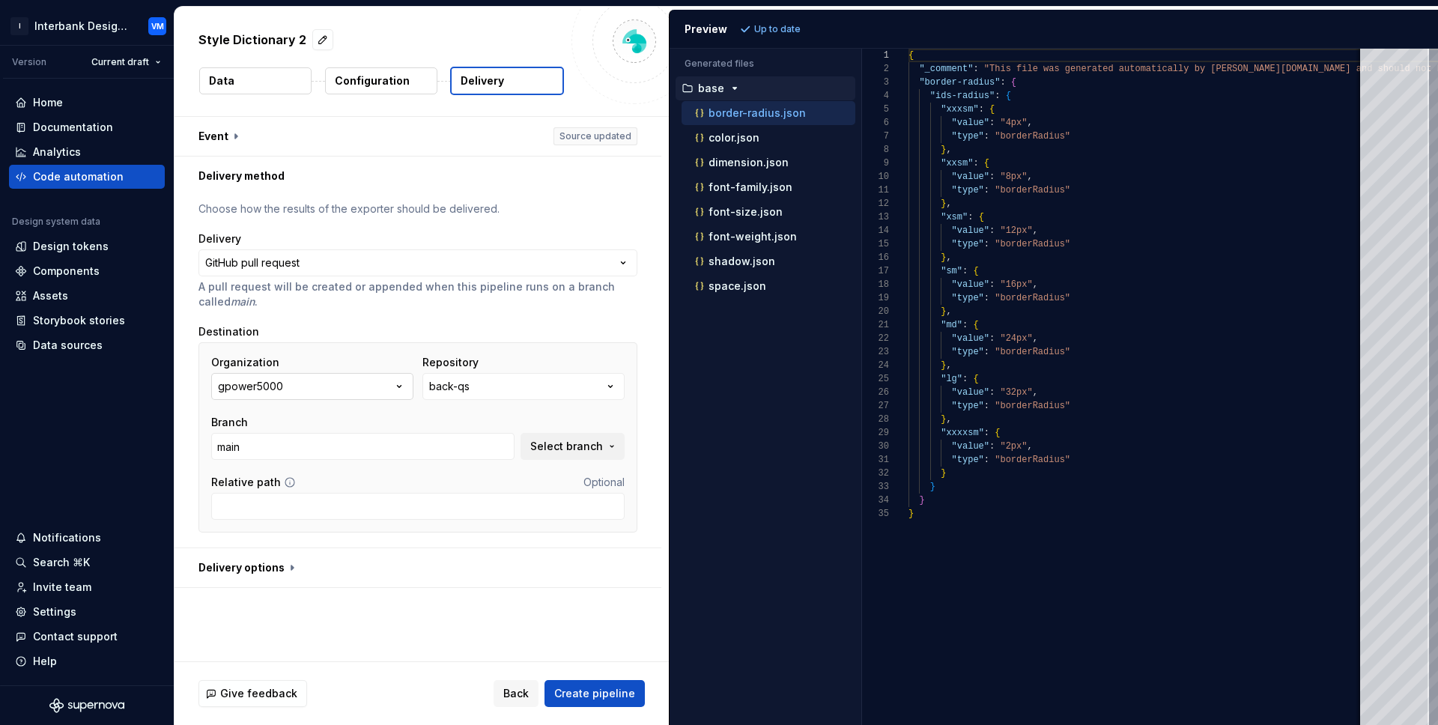
click at [398, 386] on icon "button" at bounding box center [400, 387] width 4 height 2
click at [316, 309] on div "**********" at bounding box center [417, 371] width 439 height 340
click at [297, 390] on button "gpower5000" at bounding box center [312, 386] width 202 height 27
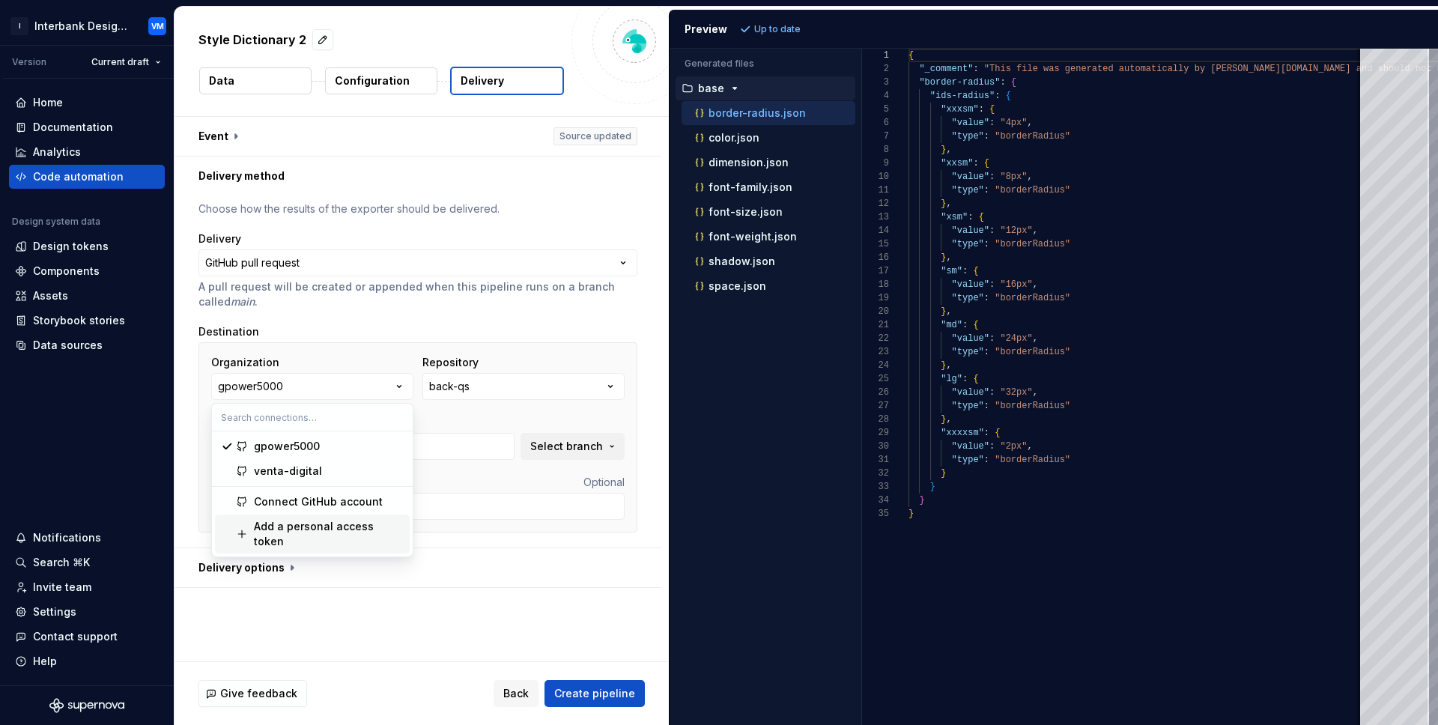
click at [330, 530] on div "Add a personal access token" at bounding box center [329, 534] width 150 height 30
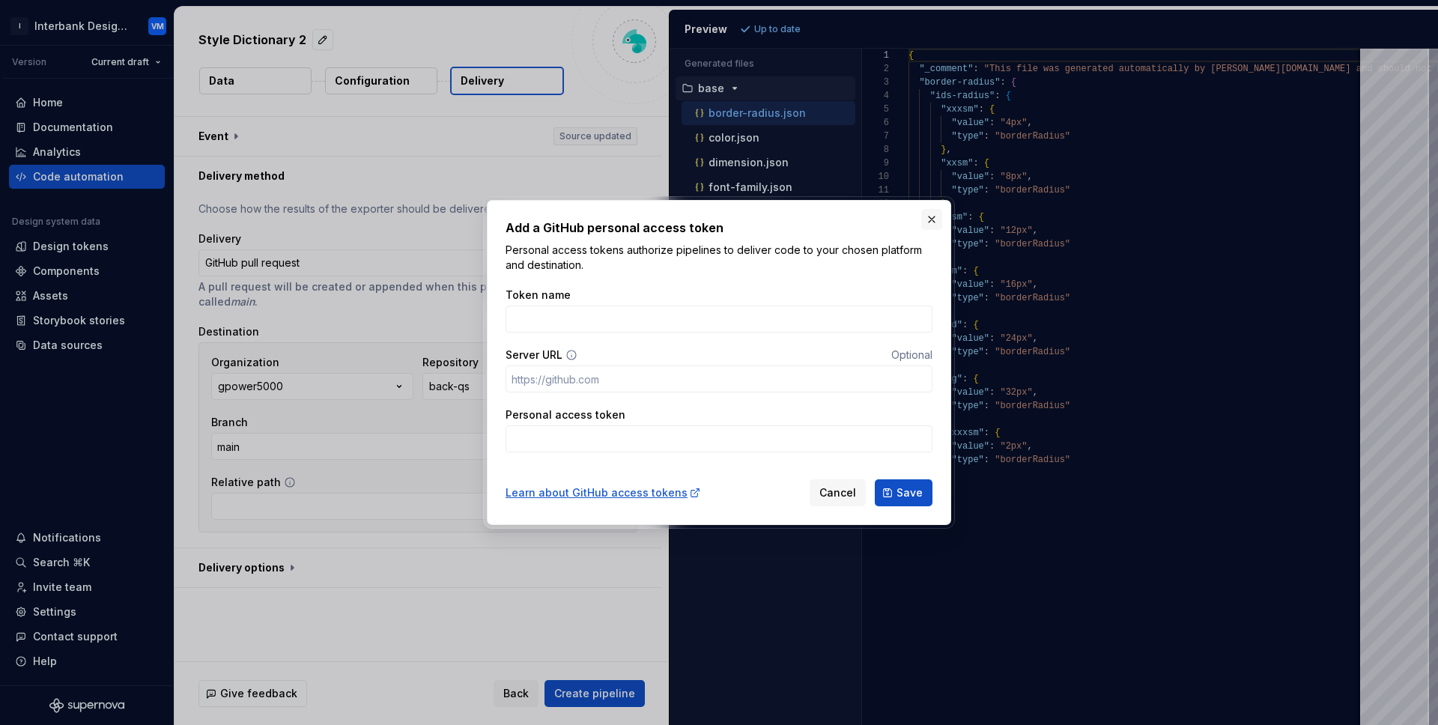
click at [928, 213] on button "button" at bounding box center [931, 219] width 21 height 21
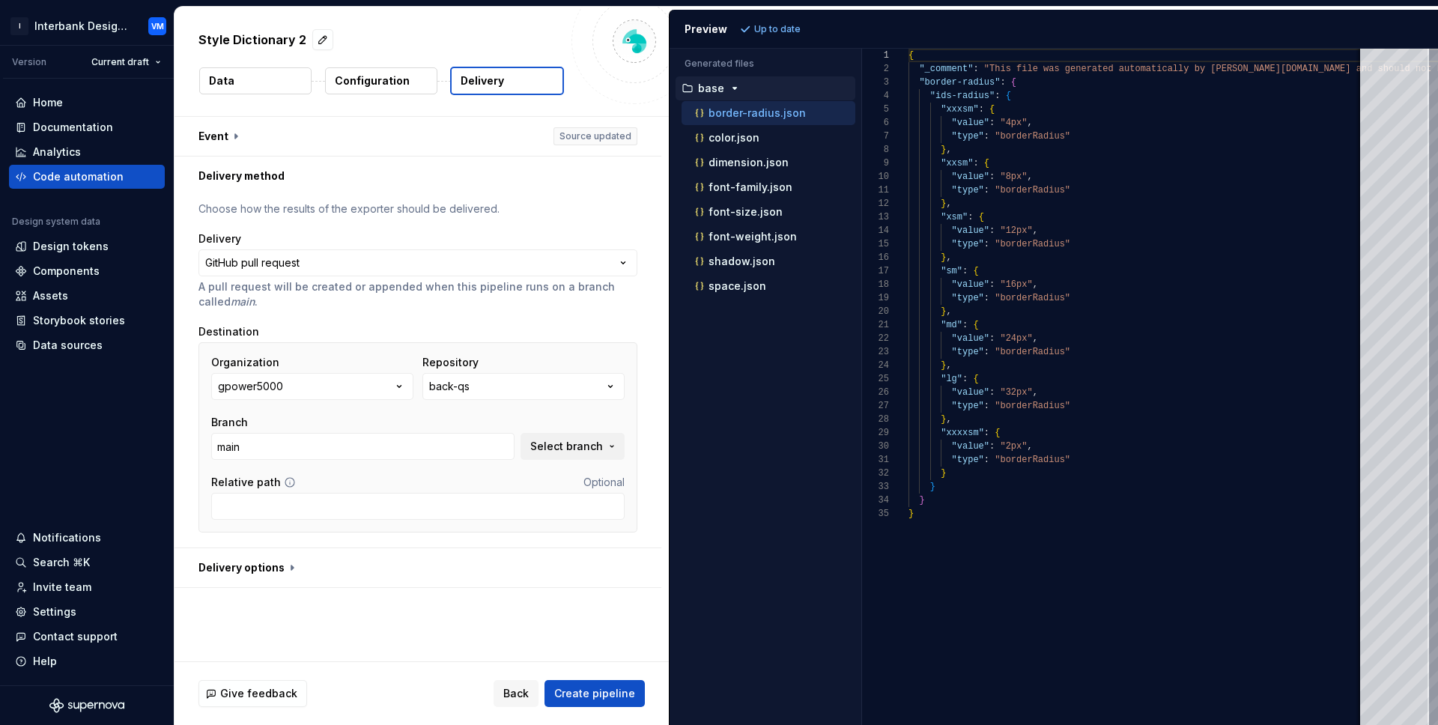
click at [507, 481] on div "Relative path Optional" at bounding box center [417, 482] width 413 height 15
click at [398, 382] on icon "button" at bounding box center [399, 386] width 15 height 15
